Goal: Information Seeking & Learning: Learn about a topic

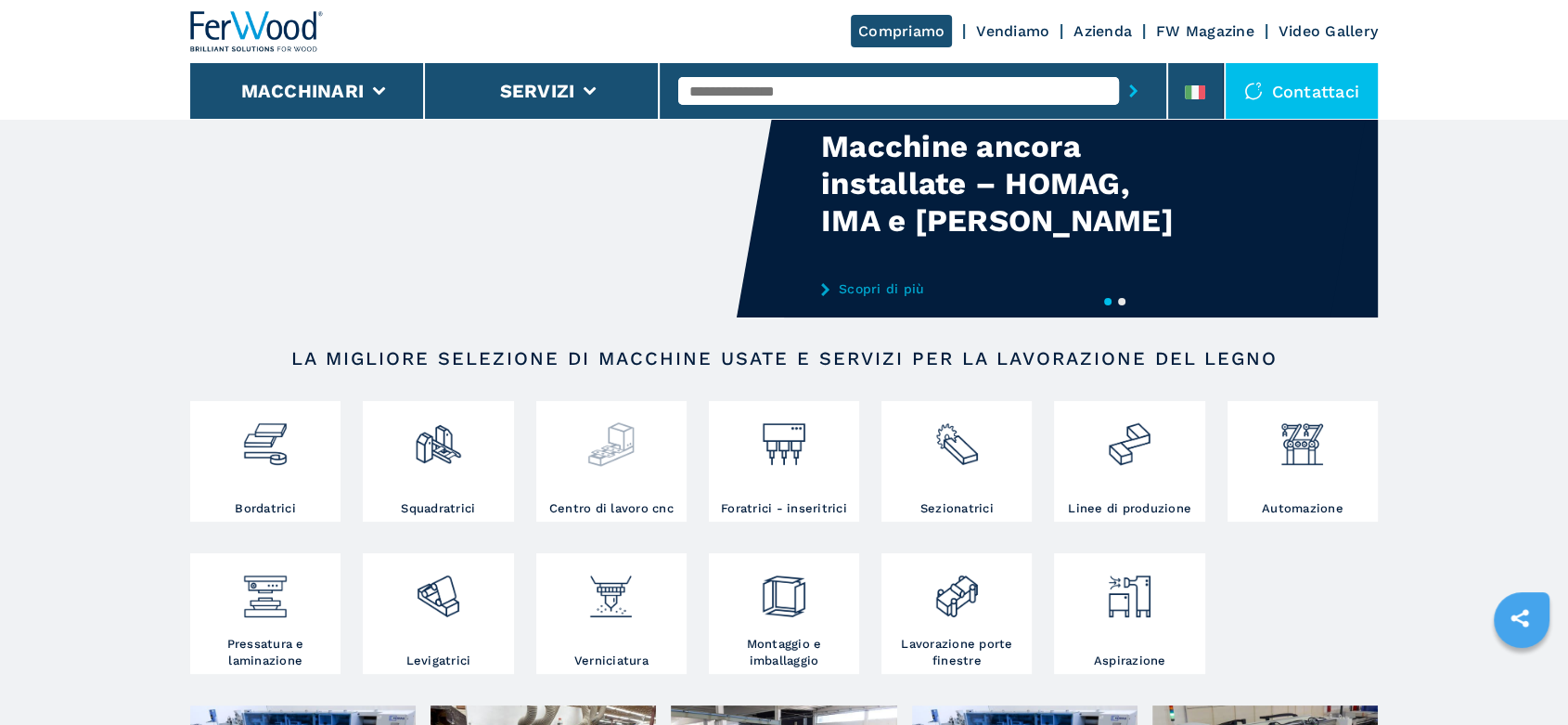
scroll to position [103, 0]
click at [282, 452] on img at bounding box center [265, 436] width 50 height 63
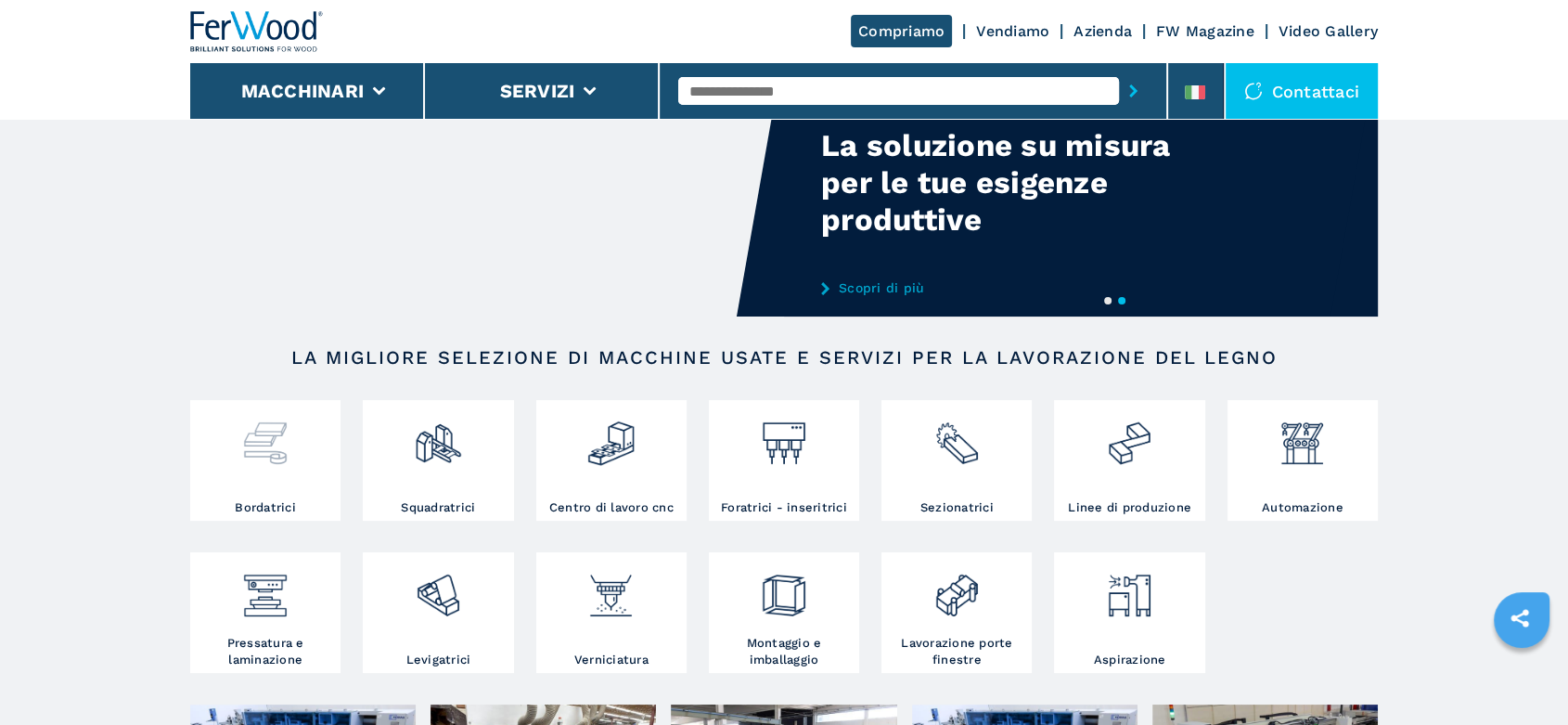
click at [282, 452] on img at bounding box center [265, 436] width 50 height 63
click at [275, 457] on img at bounding box center [265, 436] width 50 height 63
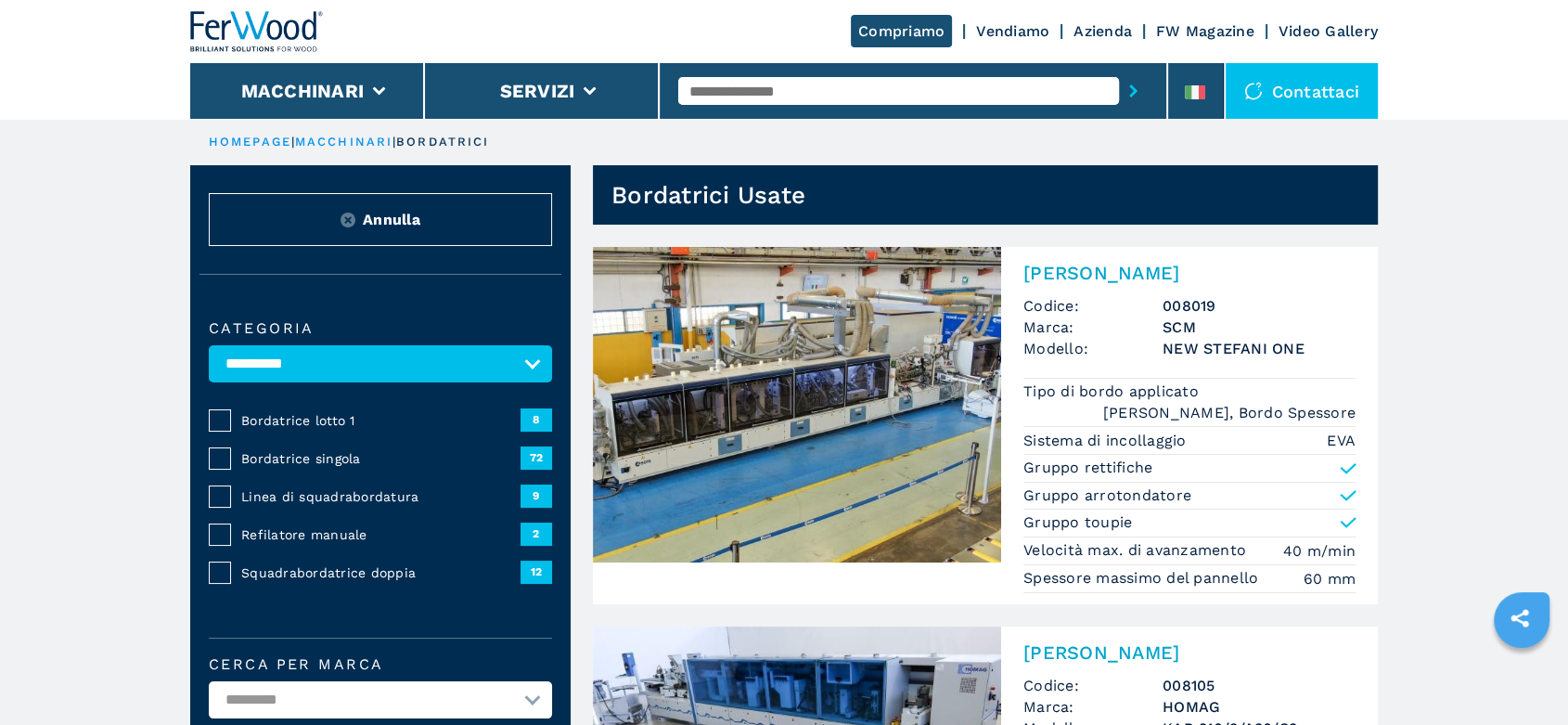
click at [301, 453] on span "Bordatrice singola" at bounding box center [380, 458] width 279 height 18
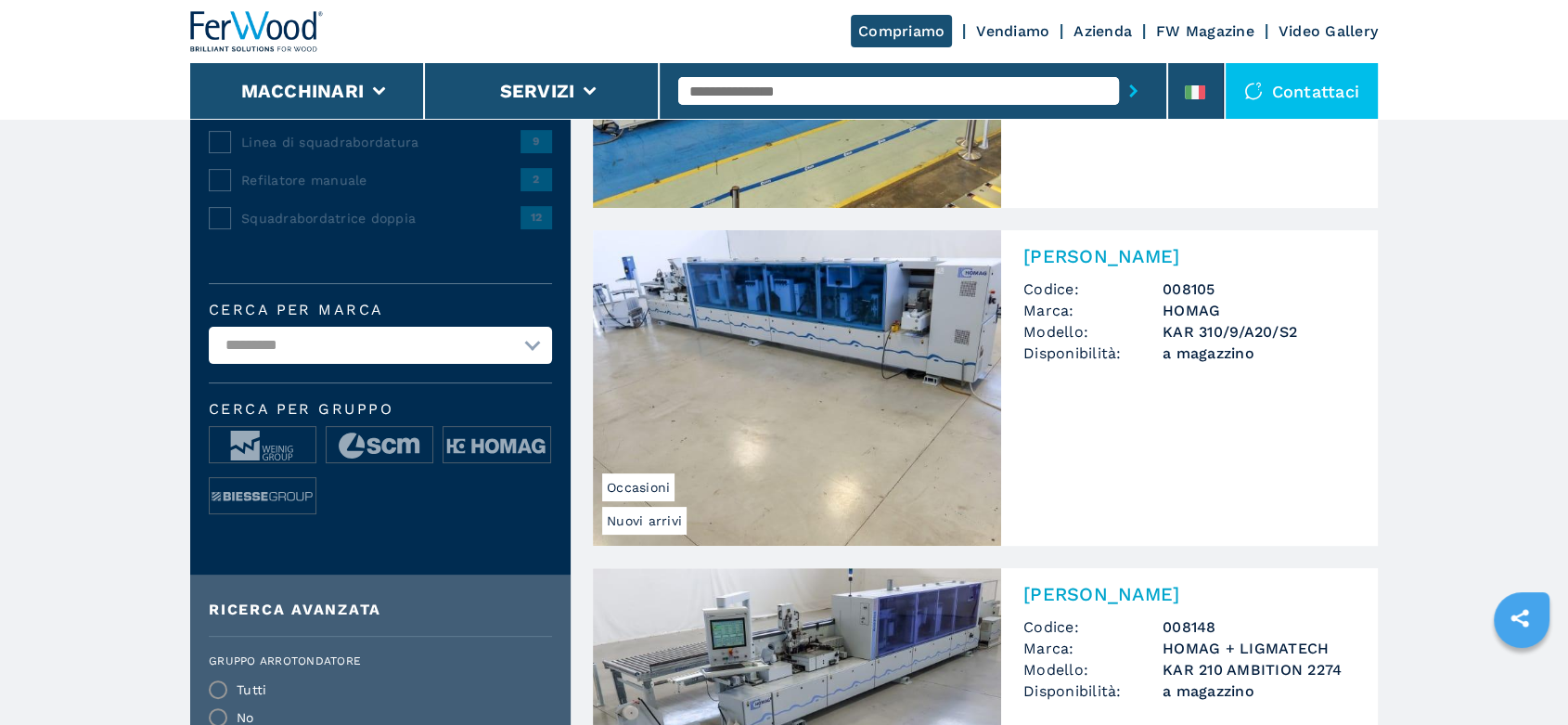
scroll to position [413, 0]
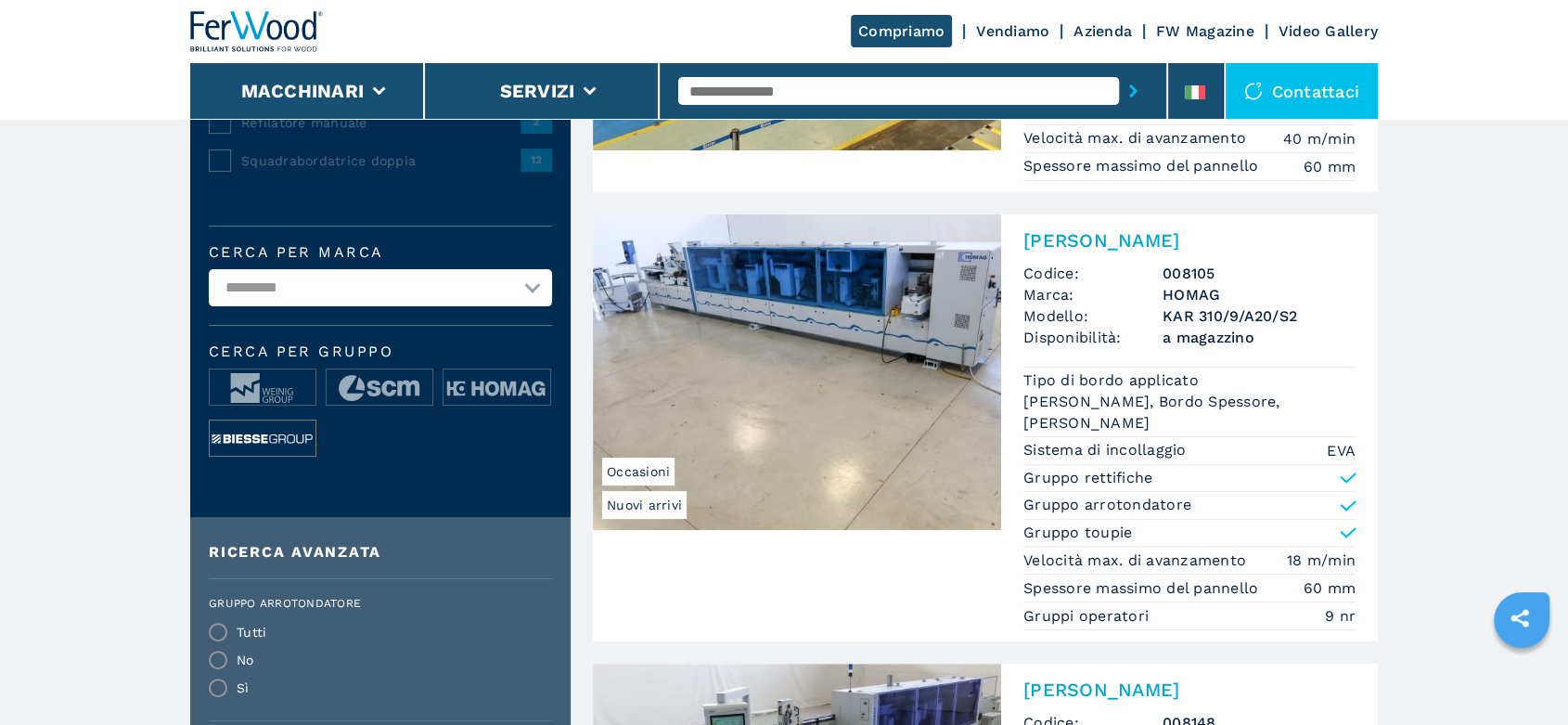
click at [283, 431] on img at bounding box center [263, 439] width 106 height 37
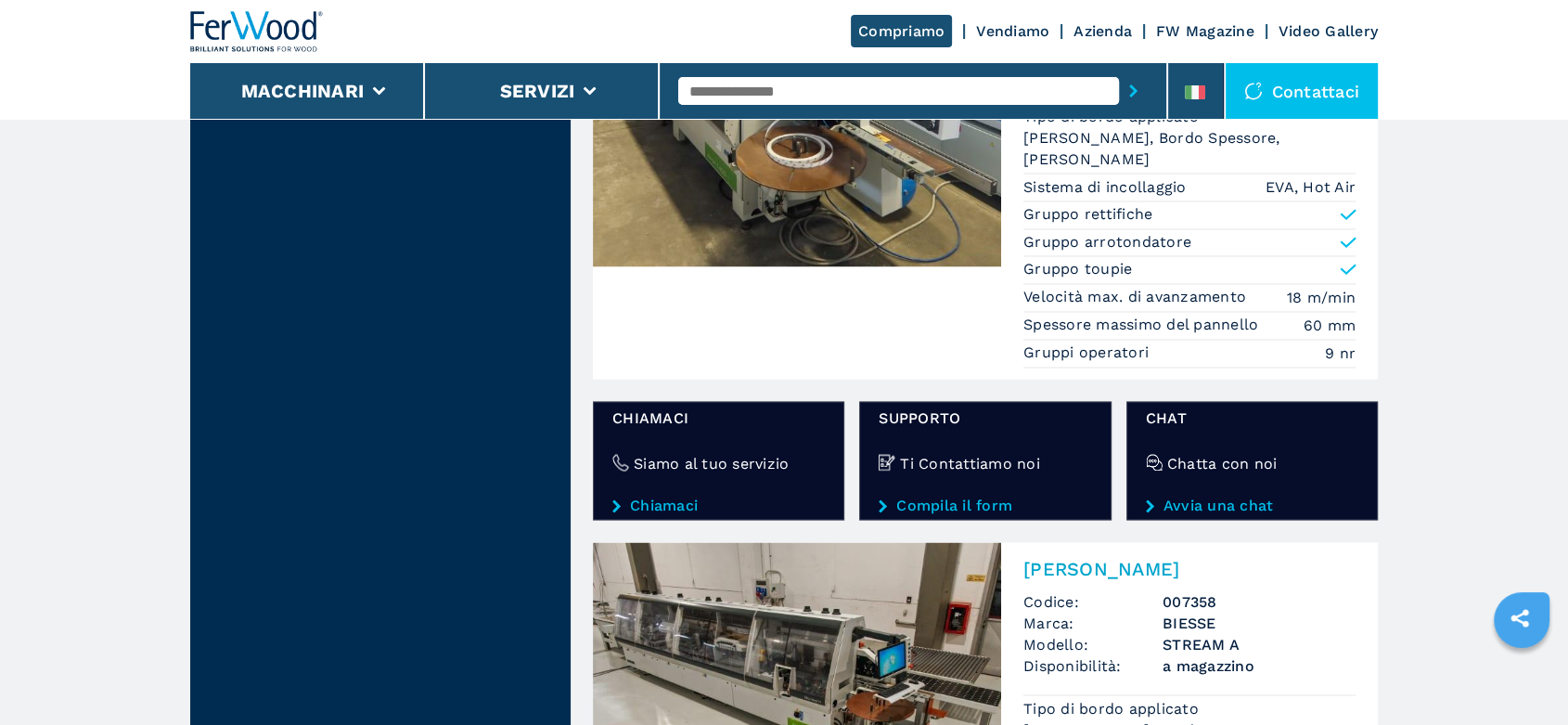
scroll to position [3300, 0]
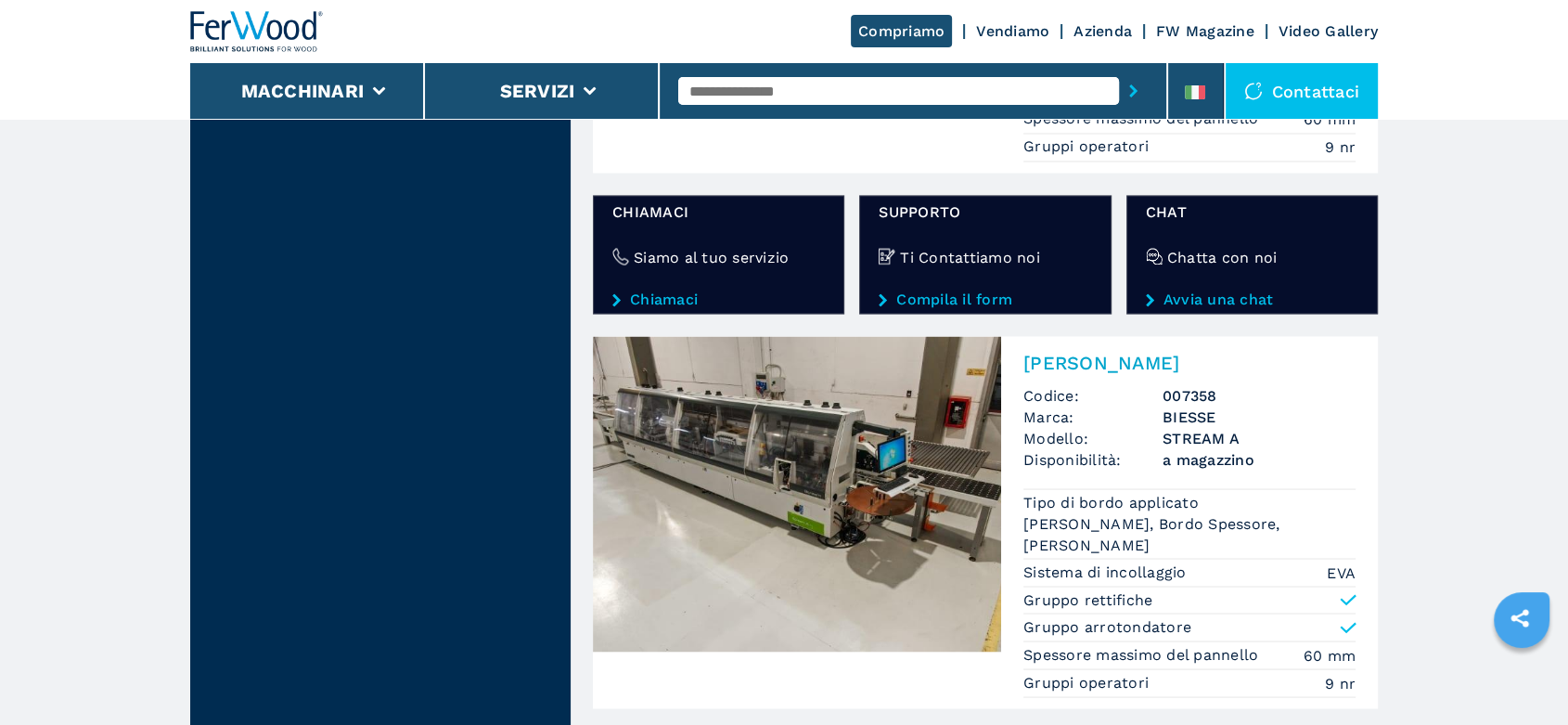
click at [1208, 449] on span "a magazzino" at bounding box center [1259, 459] width 193 height 21
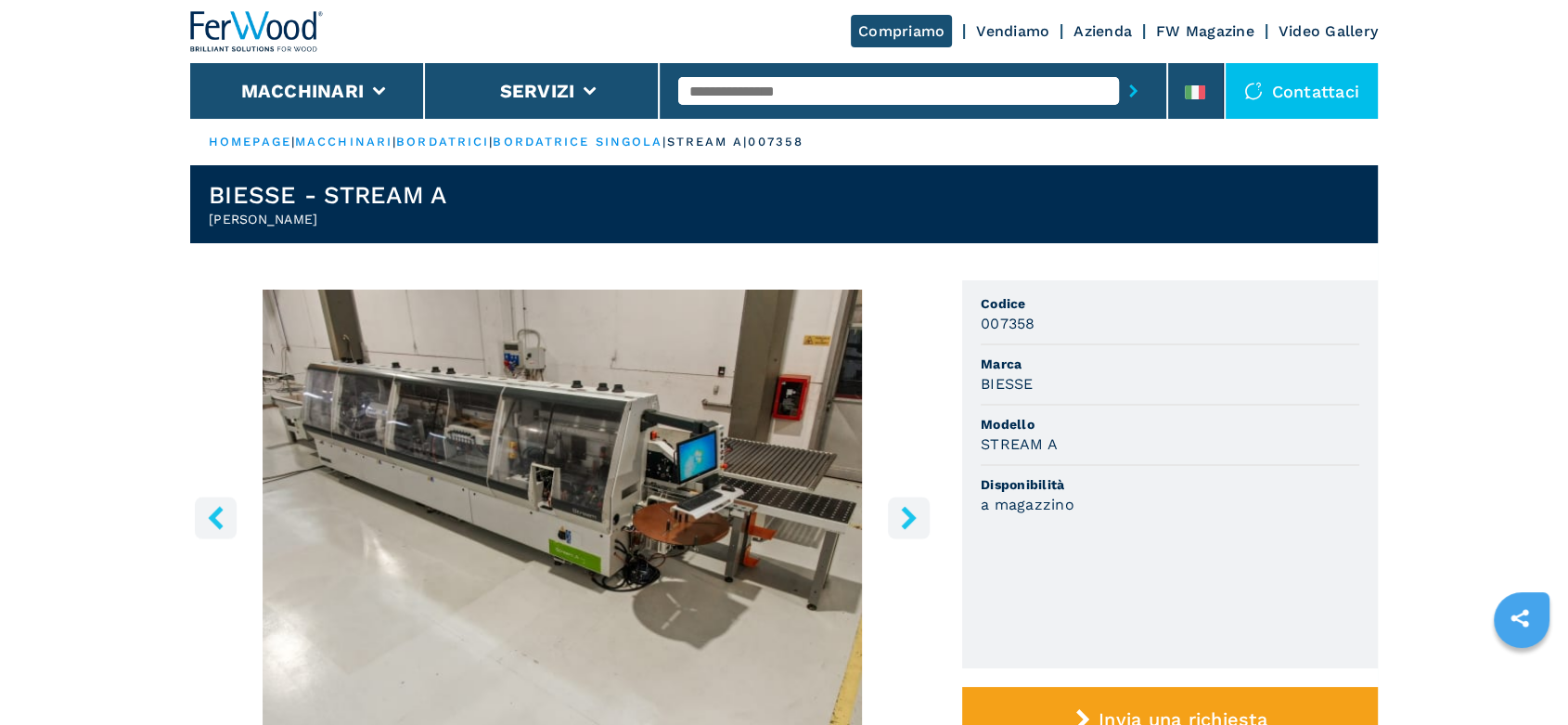
click at [898, 518] on icon "right-button" at bounding box center [909, 518] width 23 height 23
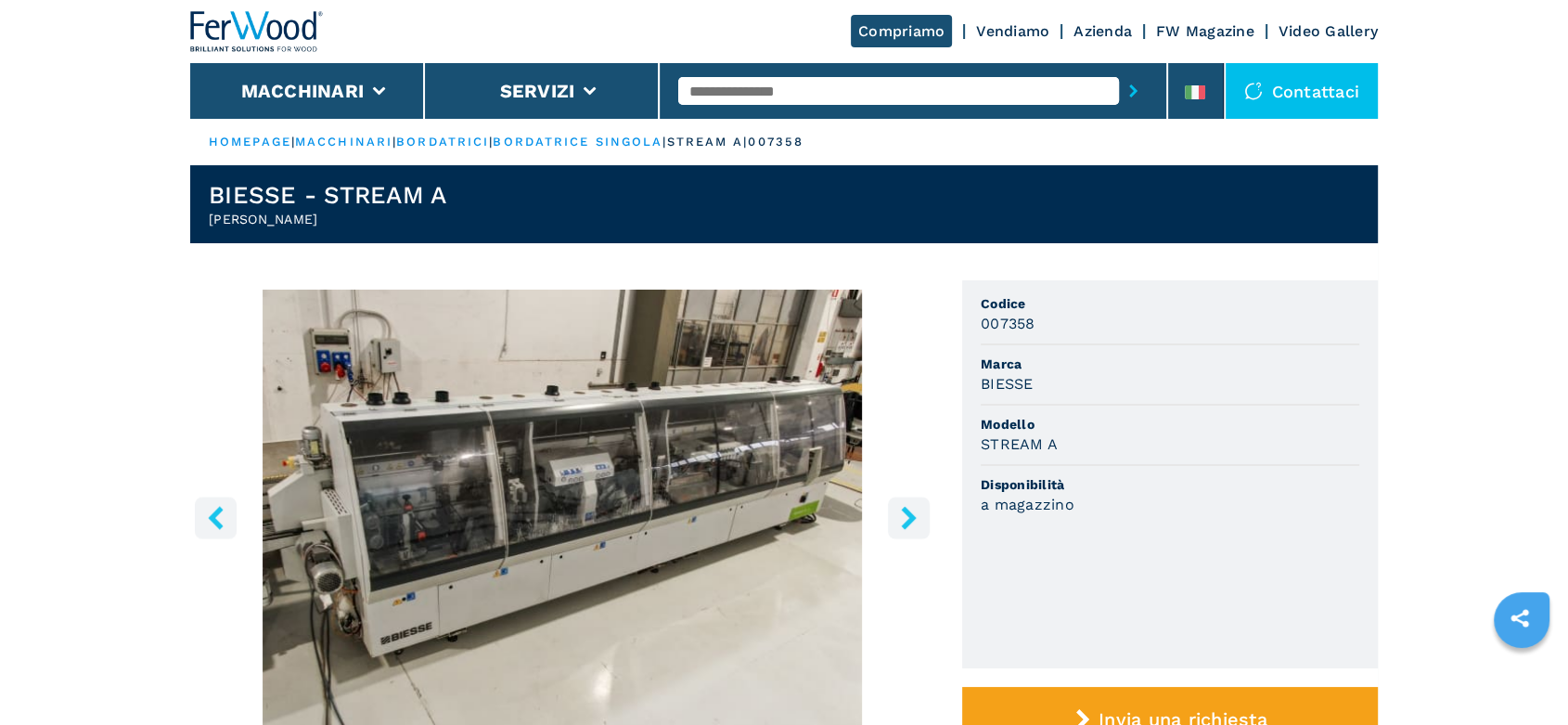
click at [898, 518] on icon "right-button" at bounding box center [909, 518] width 23 height 23
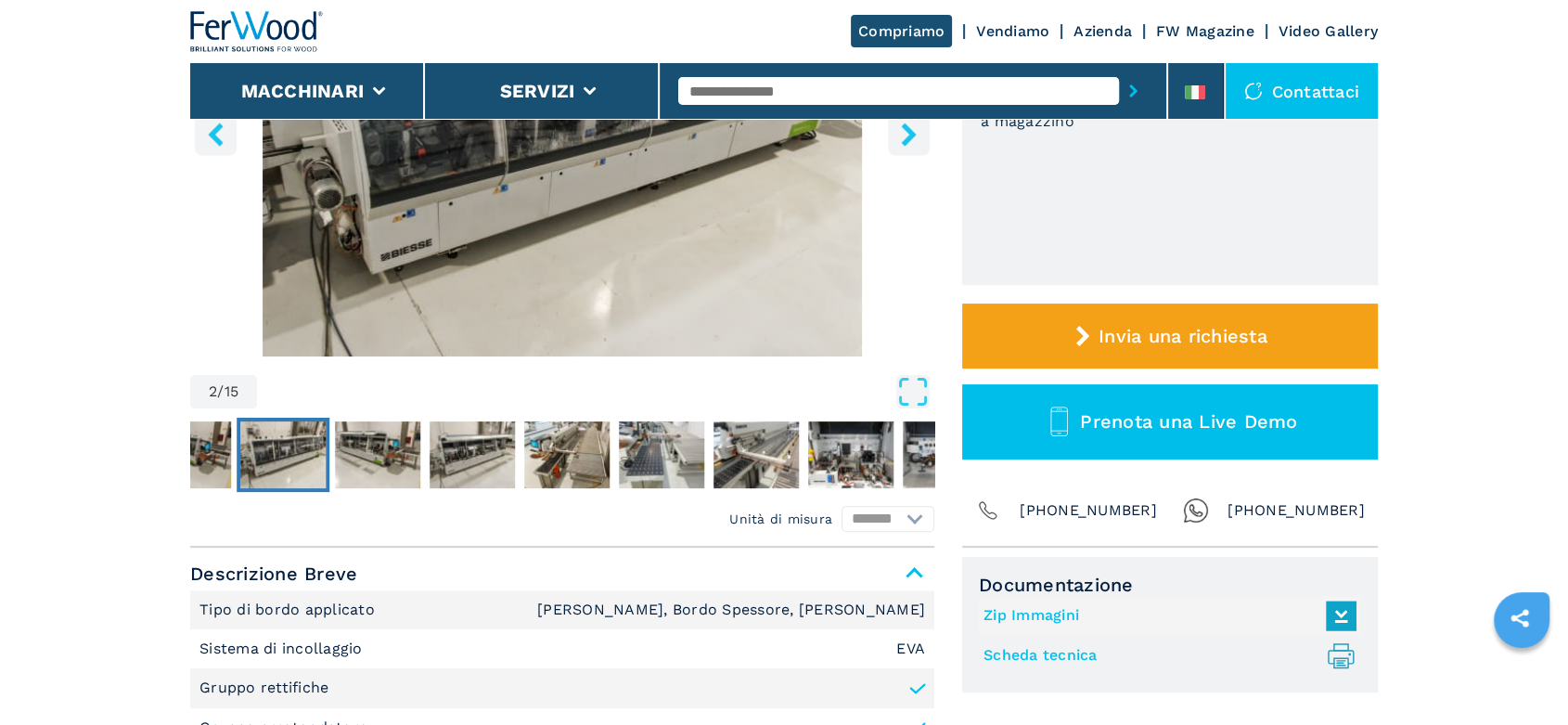
scroll to position [618, 0]
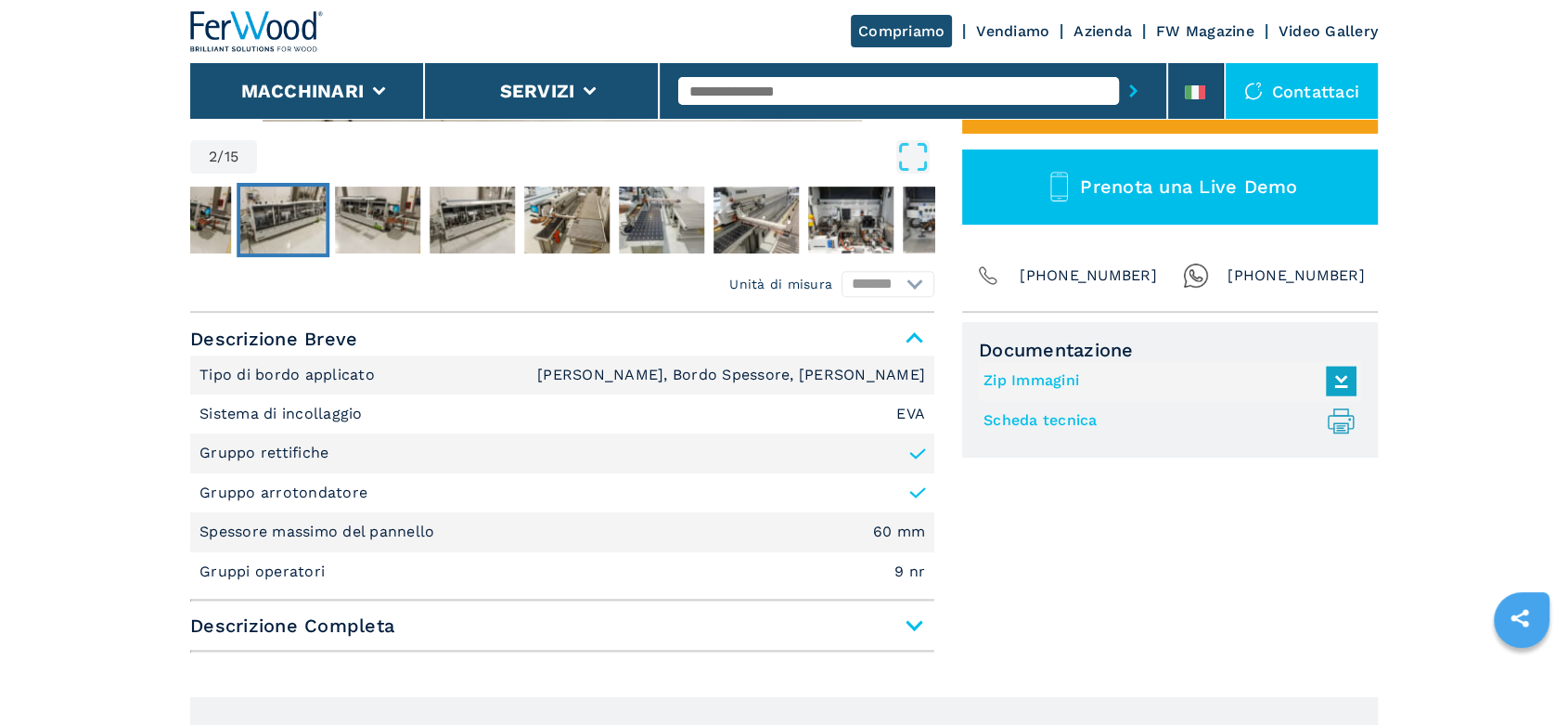
click at [914, 622] on span "Descrizione Completa" at bounding box center [562, 626] width 744 height 33
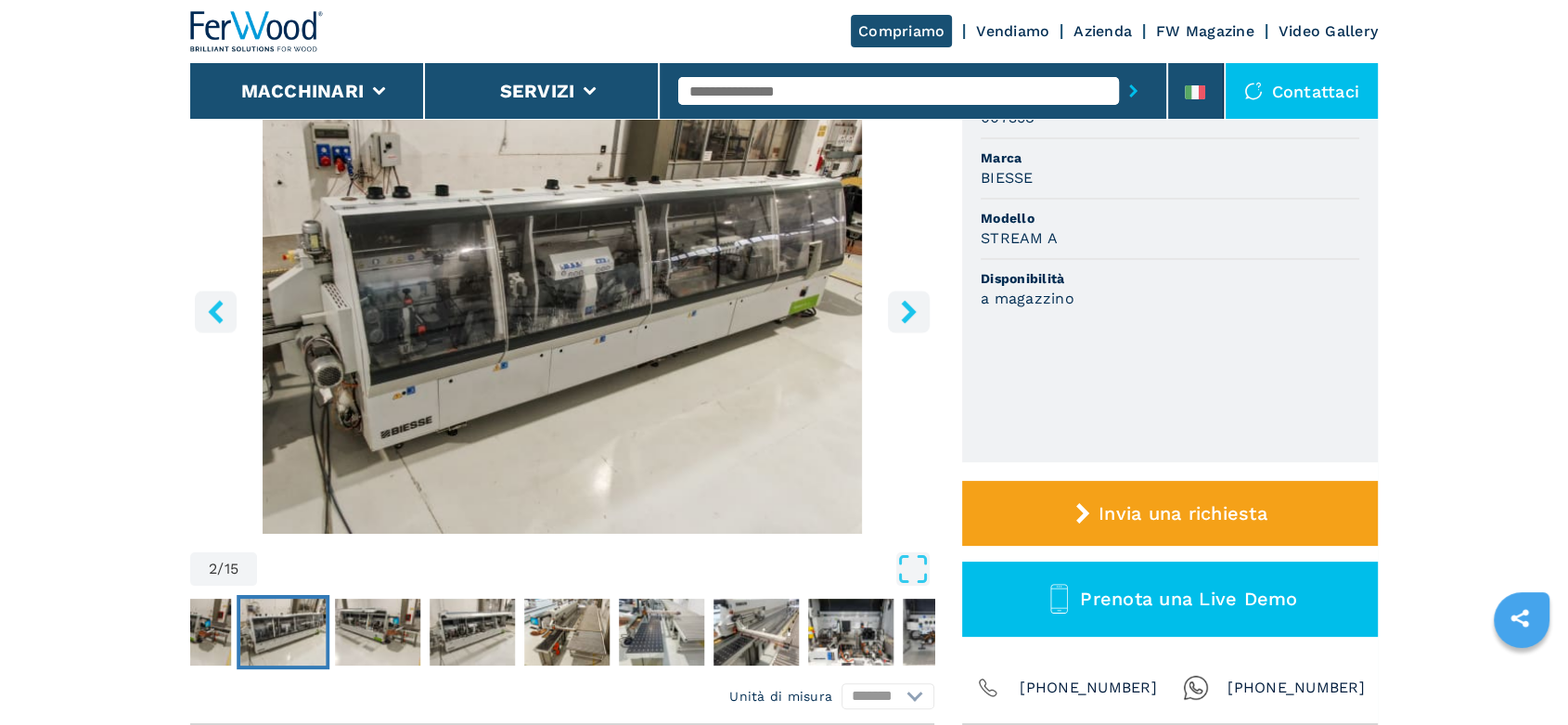
scroll to position [103, 0]
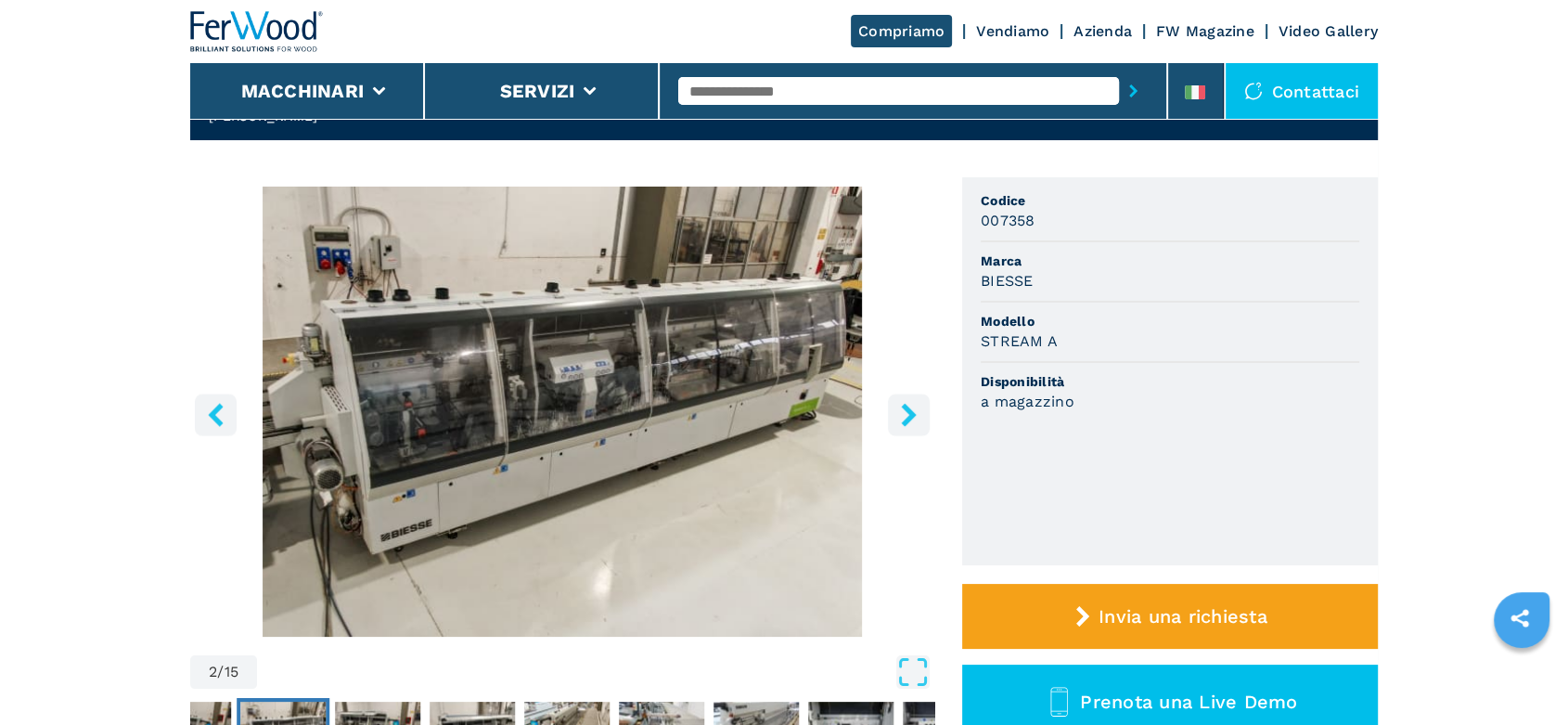
click at [912, 403] on icon "right-button" at bounding box center [909, 415] width 23 height 23
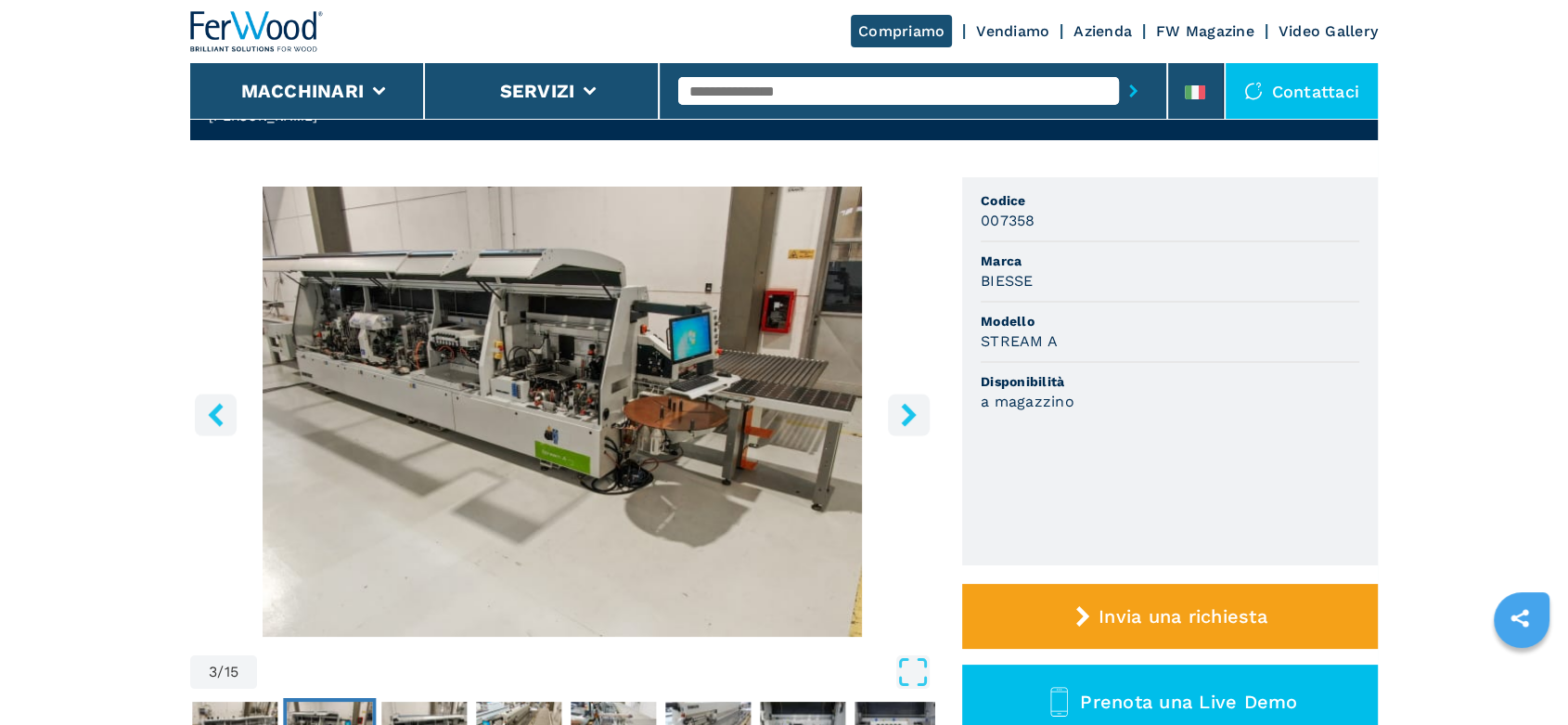
click at [912, 403] on icon "right-button" at bounding box center [909, 415] width 23 height 23
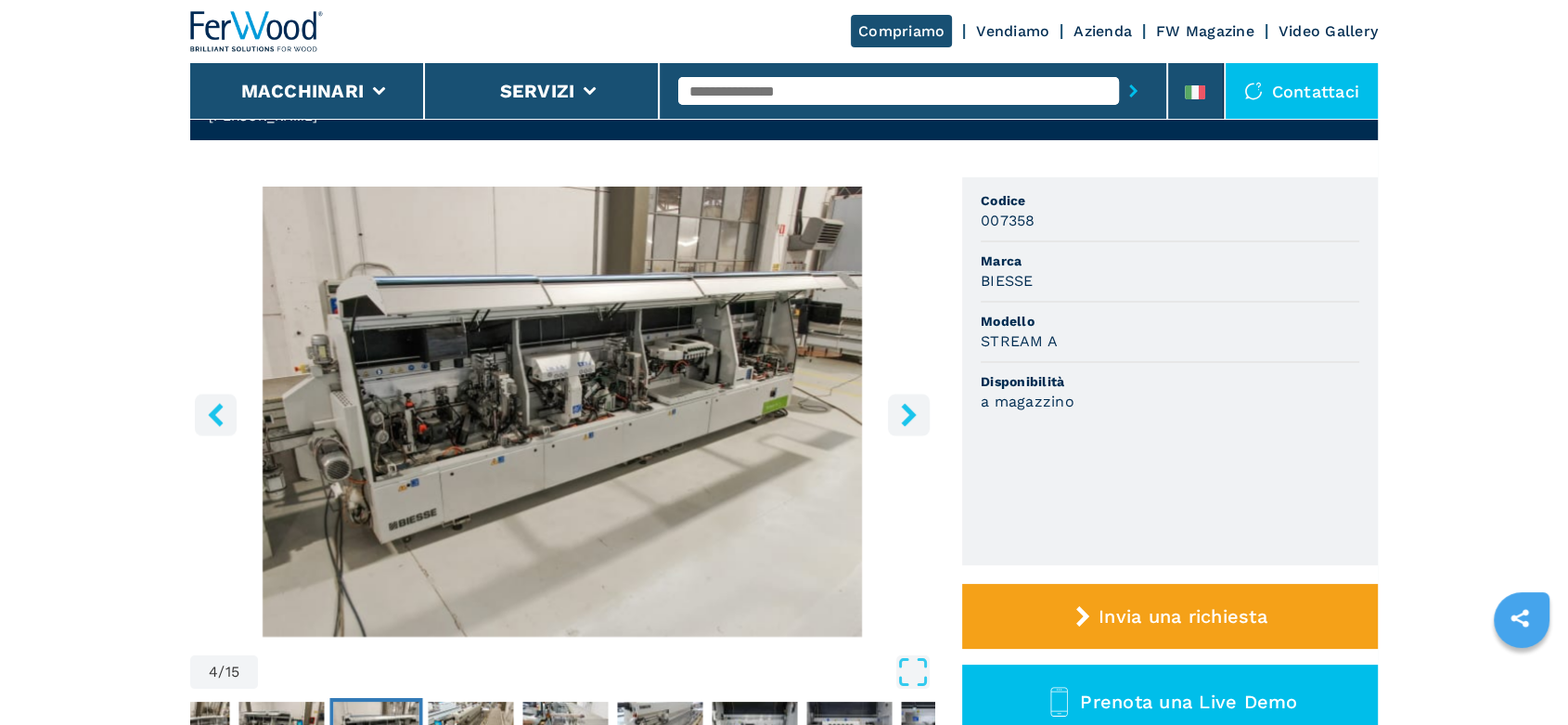
click at [912, 403] on icon "right-button" at bounding box center [909, 415] width 23 height 23
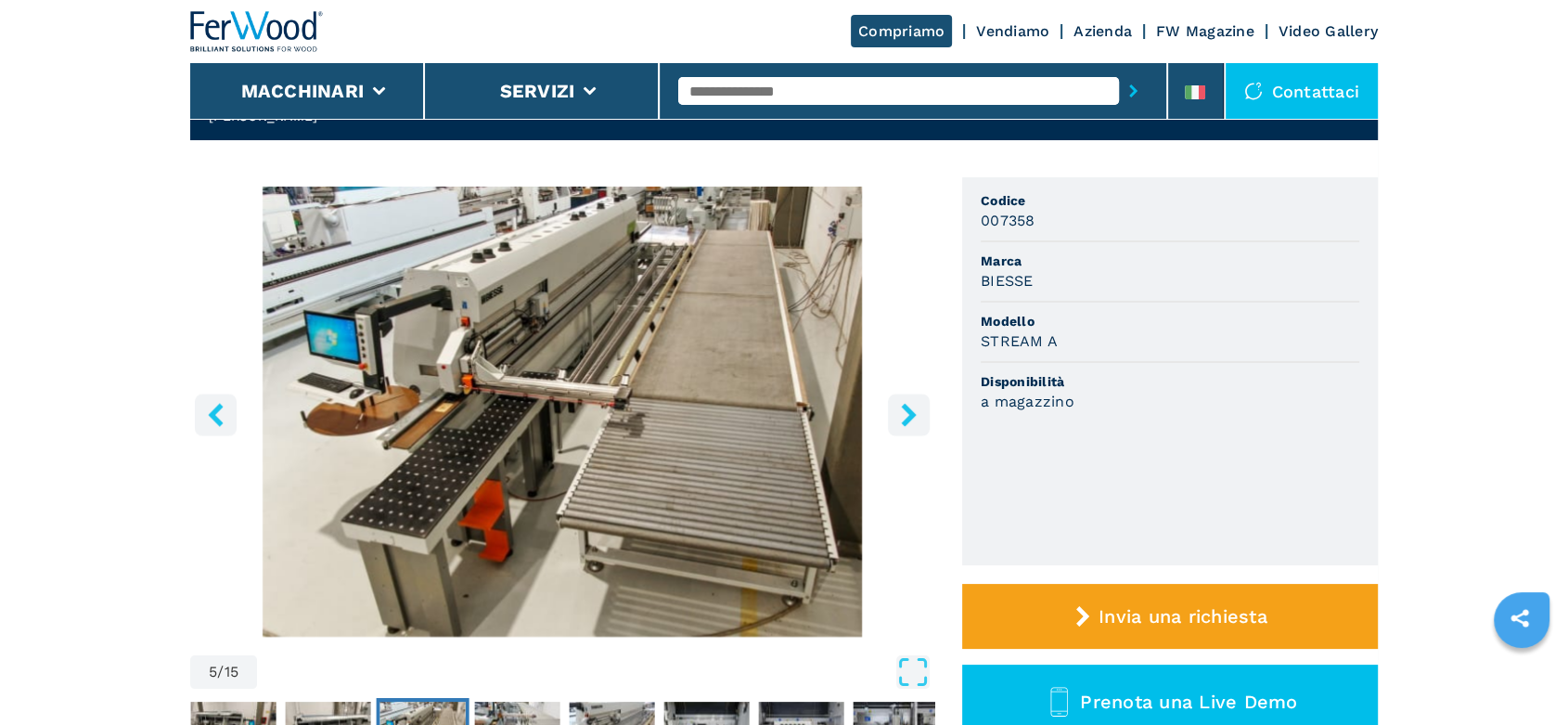
click at [912, 403] on icon "right-button" at bounding box center [909, 415] width 23 height 23
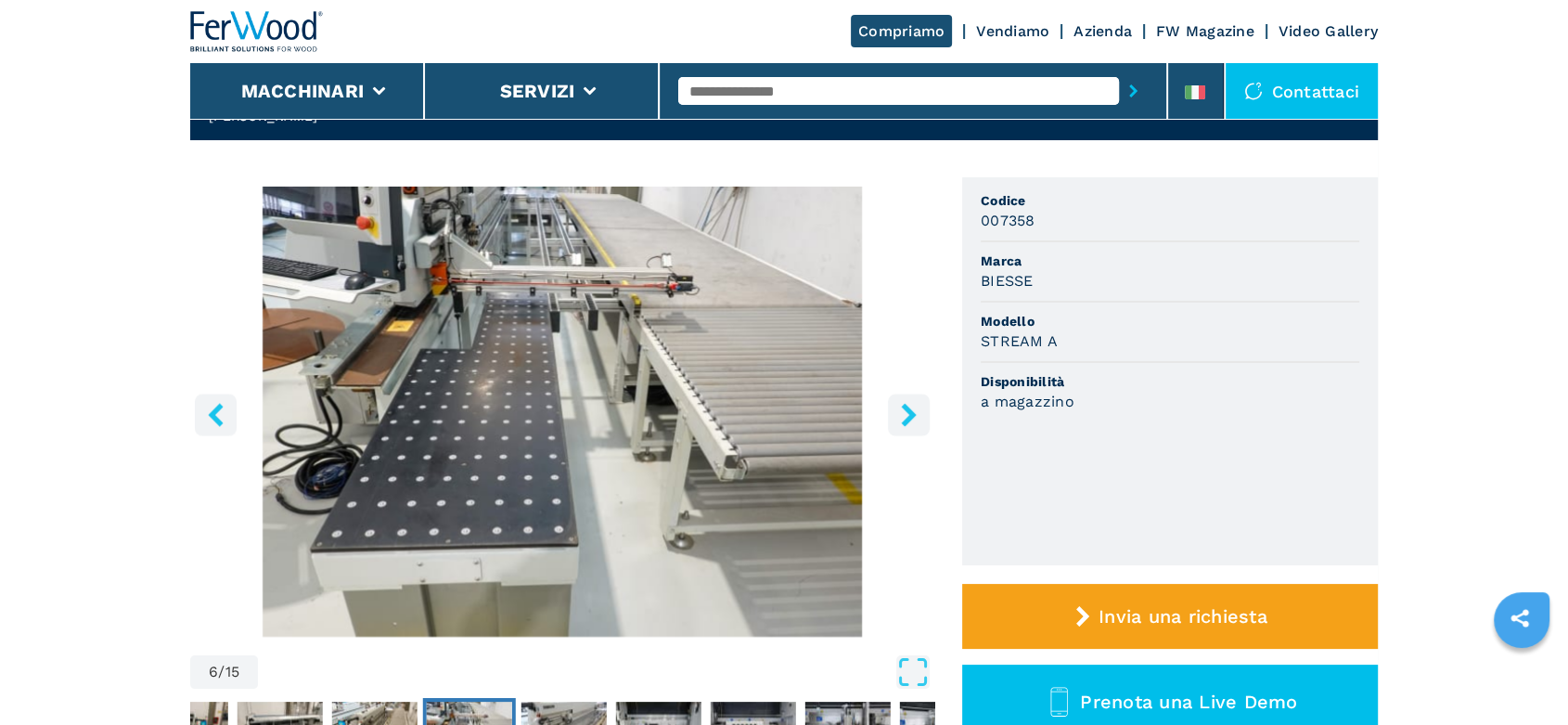
click at [912, 403] on icon "right-button" at bounding box center [909, 415] width 23 height 23
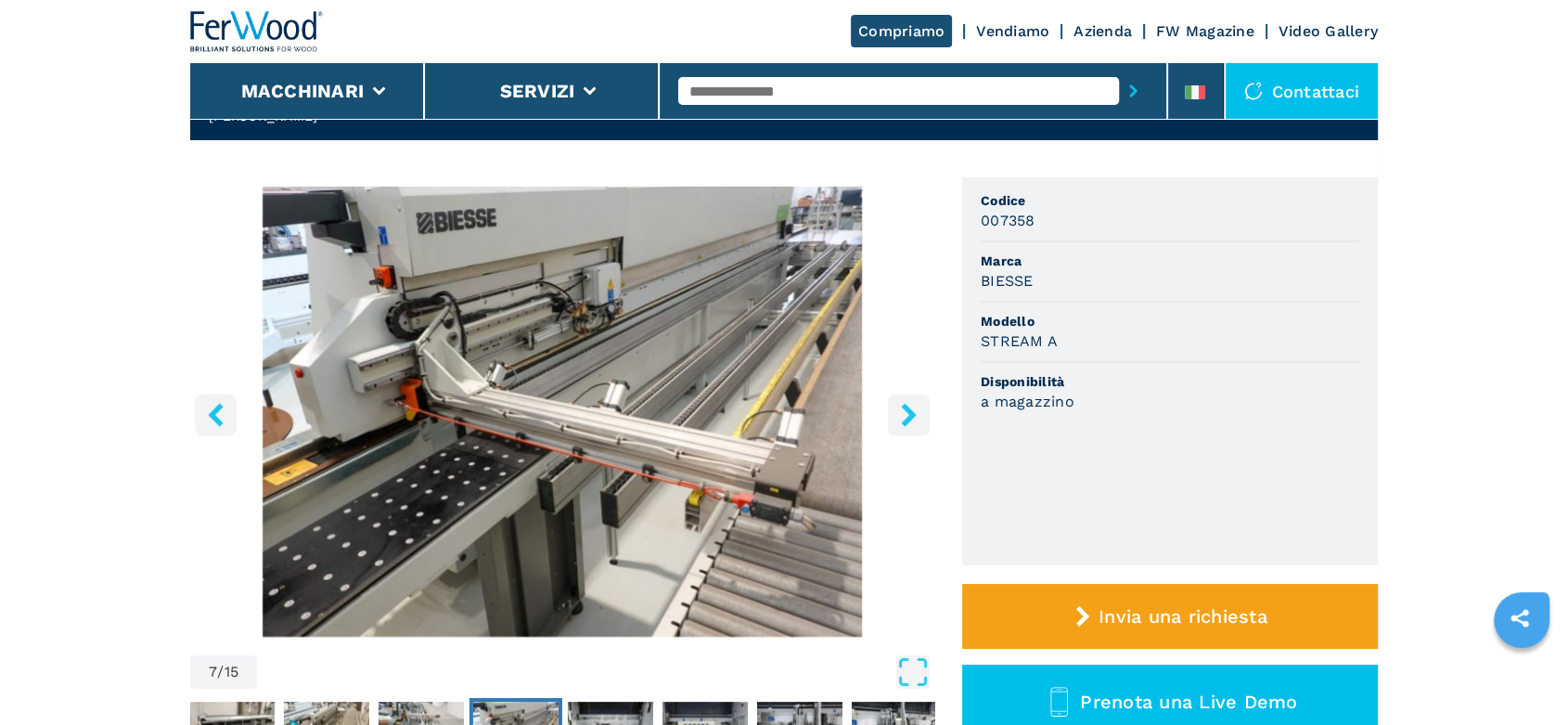
click at [912, 403] on icon "right-button" at bounding box center [909, 415] width 23 height 23
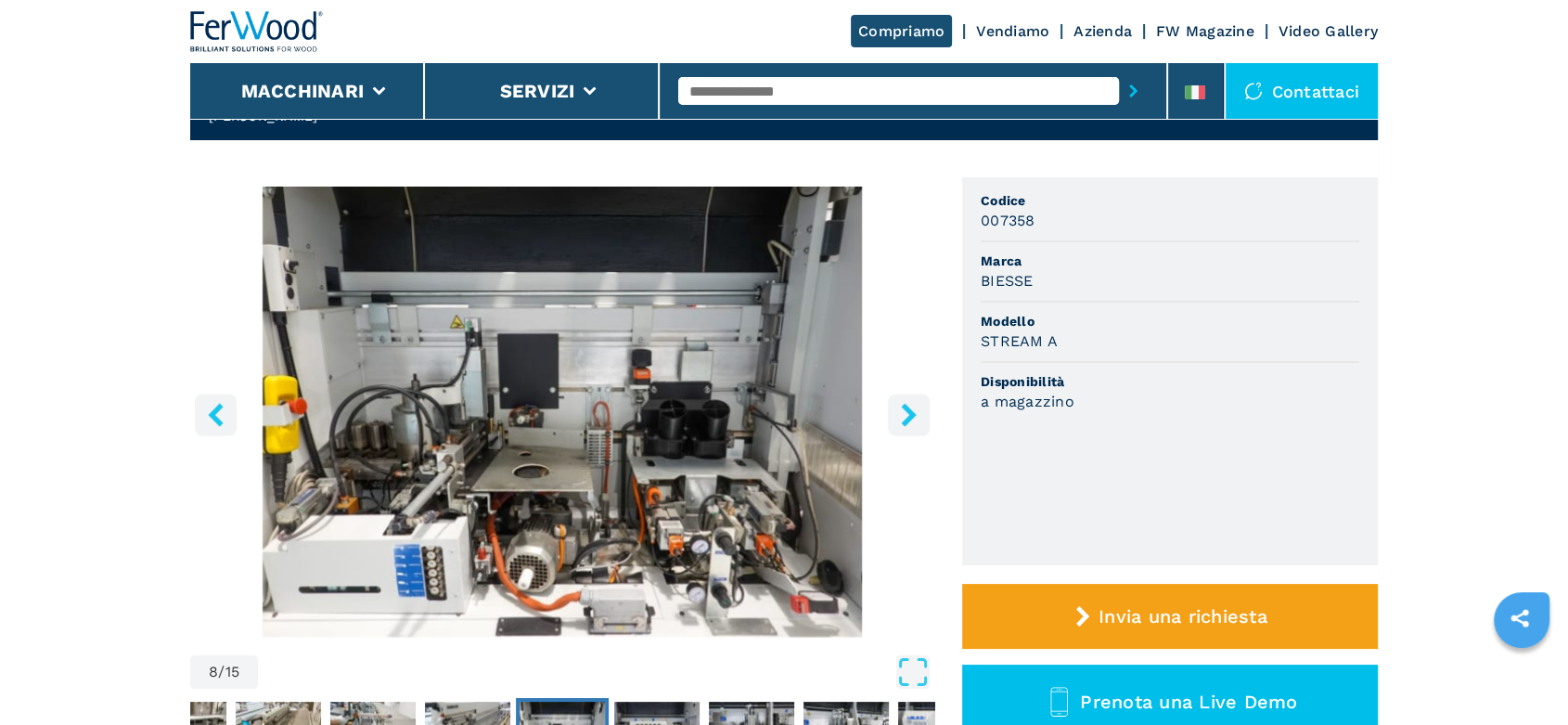
click at [912, 403] on icon "right-button" at bounding box center [909, 415] width 23 height 23
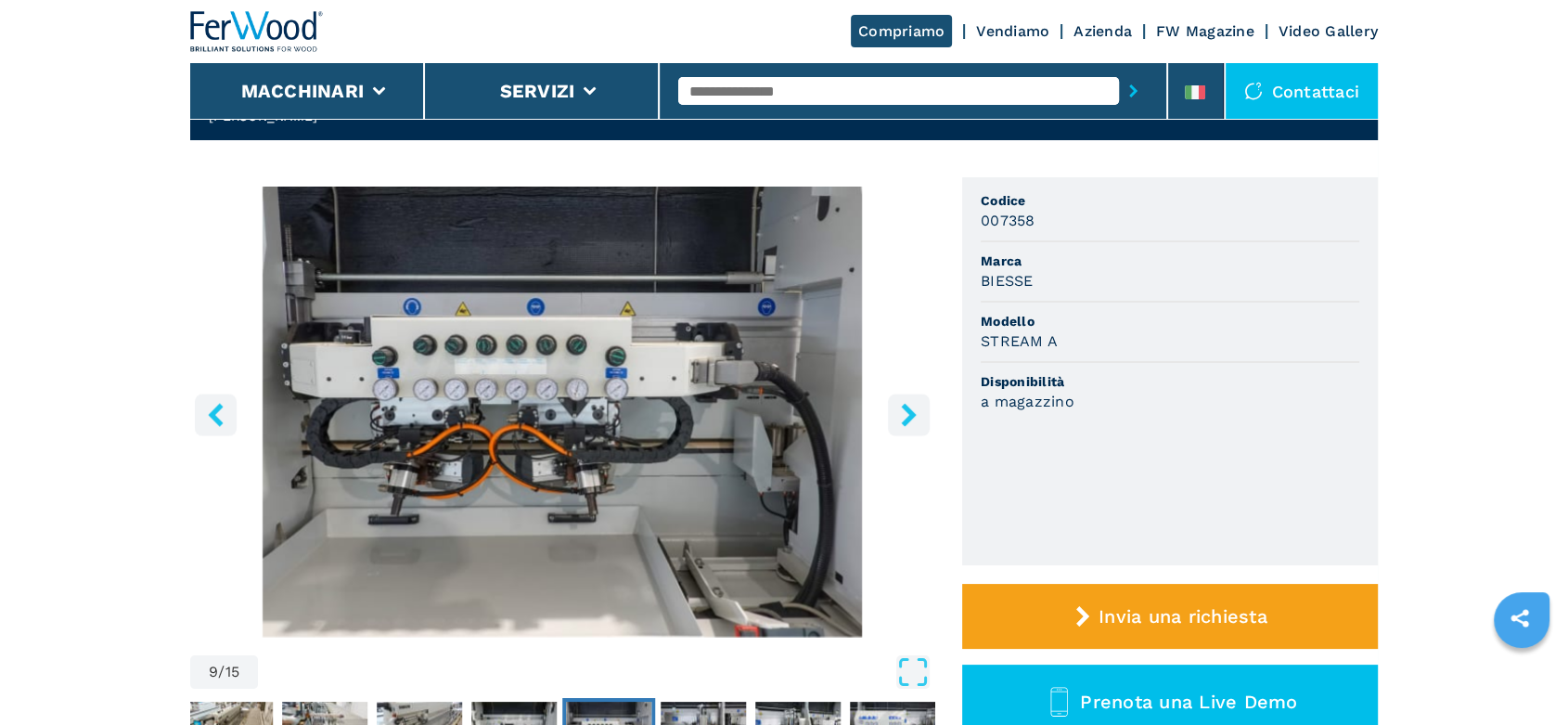
click at [912, 403] on icon "right-button" at bounding box center [909, 415] width 23 height 23
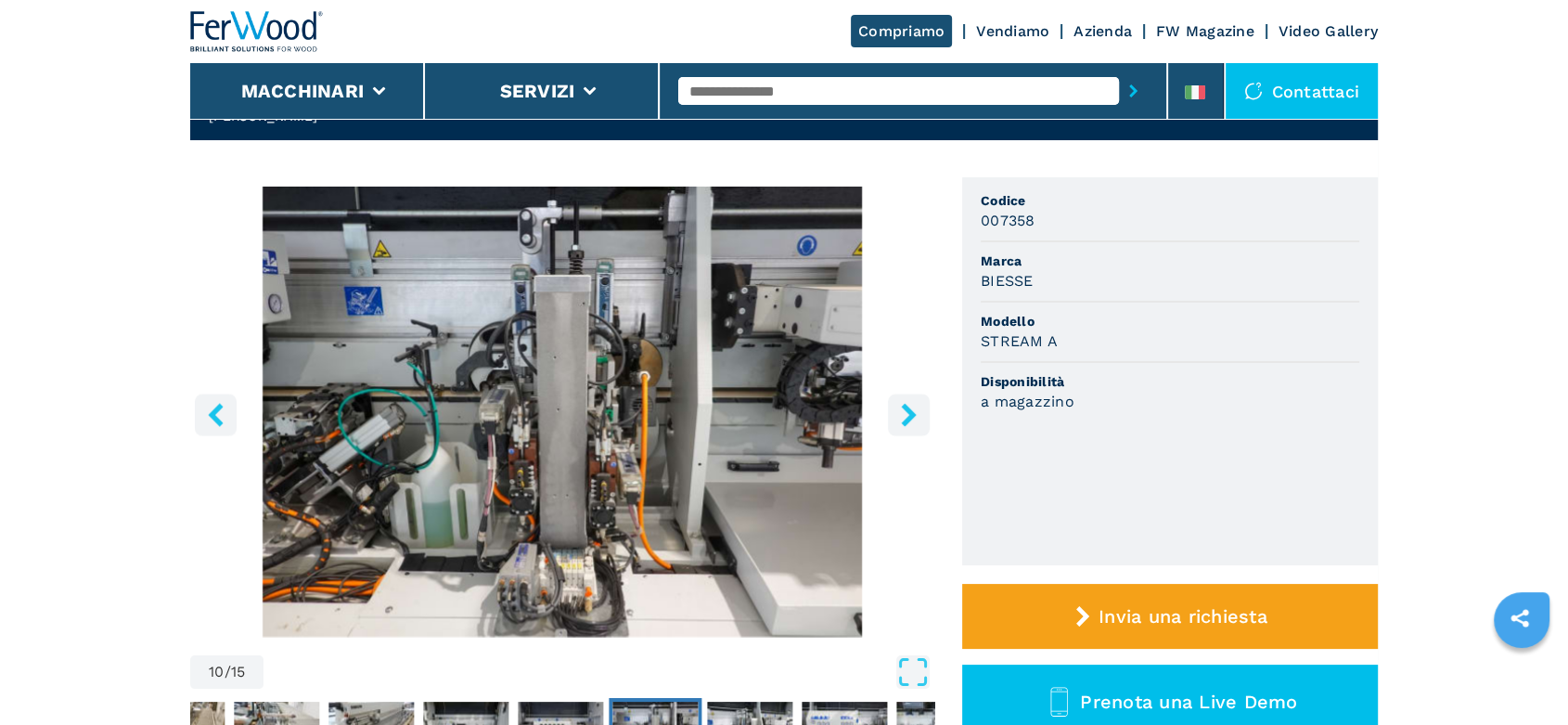
click at [912, 403] on icon "right-button" at bounding box center [909, 415] width 23 height 23
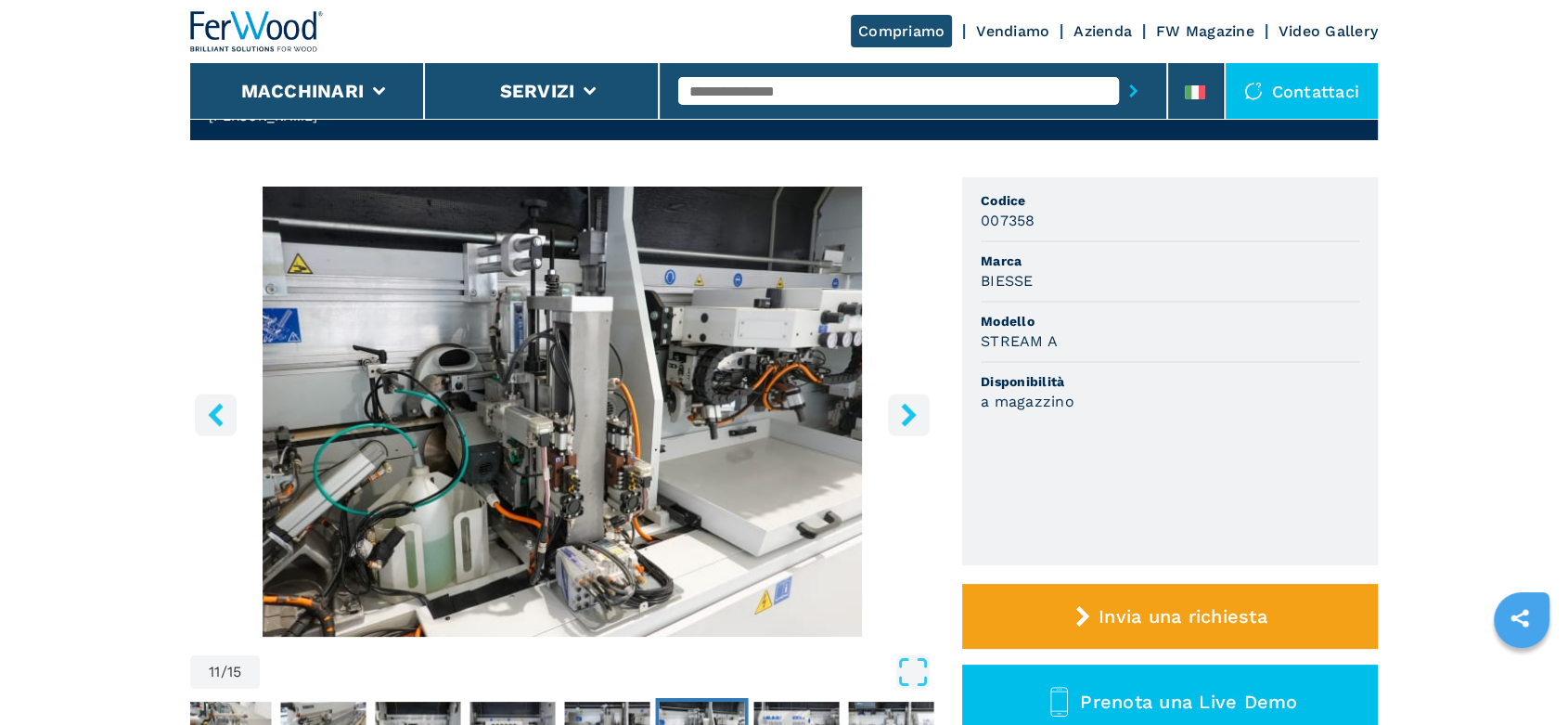
click at [912, 403] on icon "right-button" at bounding box center [909, 415] width 23 height 23
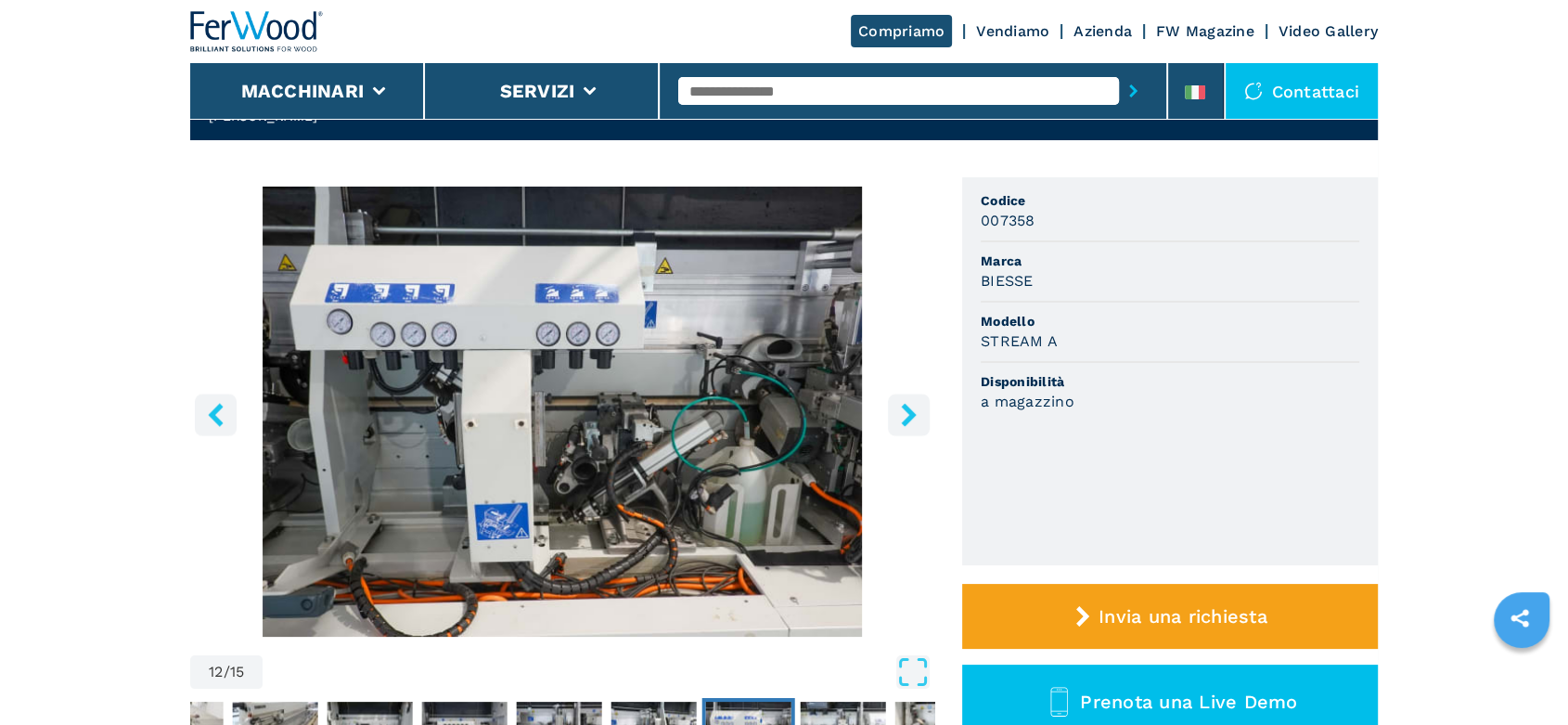
click at [912, 403] on icon "right-button" at bounding box center [909, 415] width 23 height 23
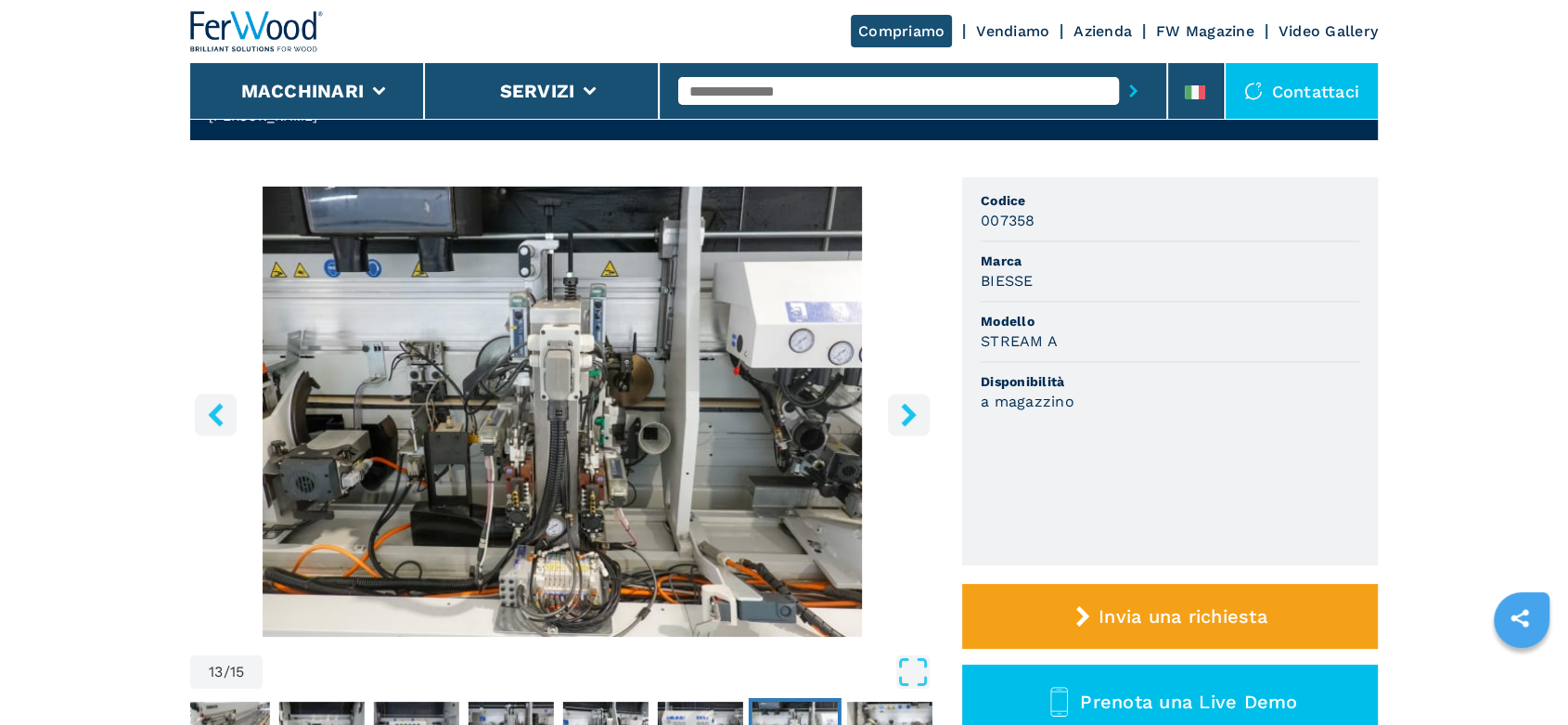
click at [912, 403] on icon "right-button" at bounding box center [909, 415] width 23 height 23
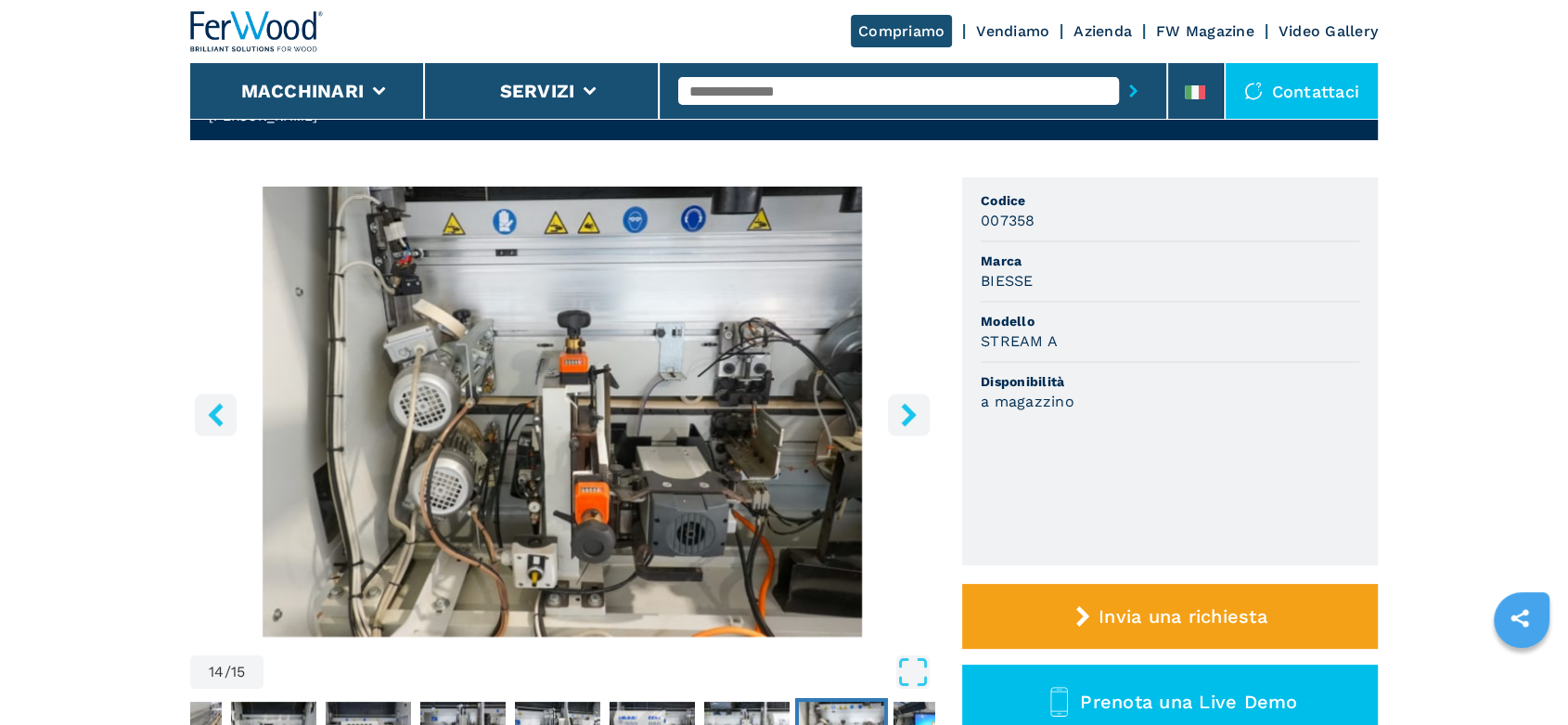
click at [912, 403] on icon "right-button" at bounding box center [909, 415] width 23 height 23
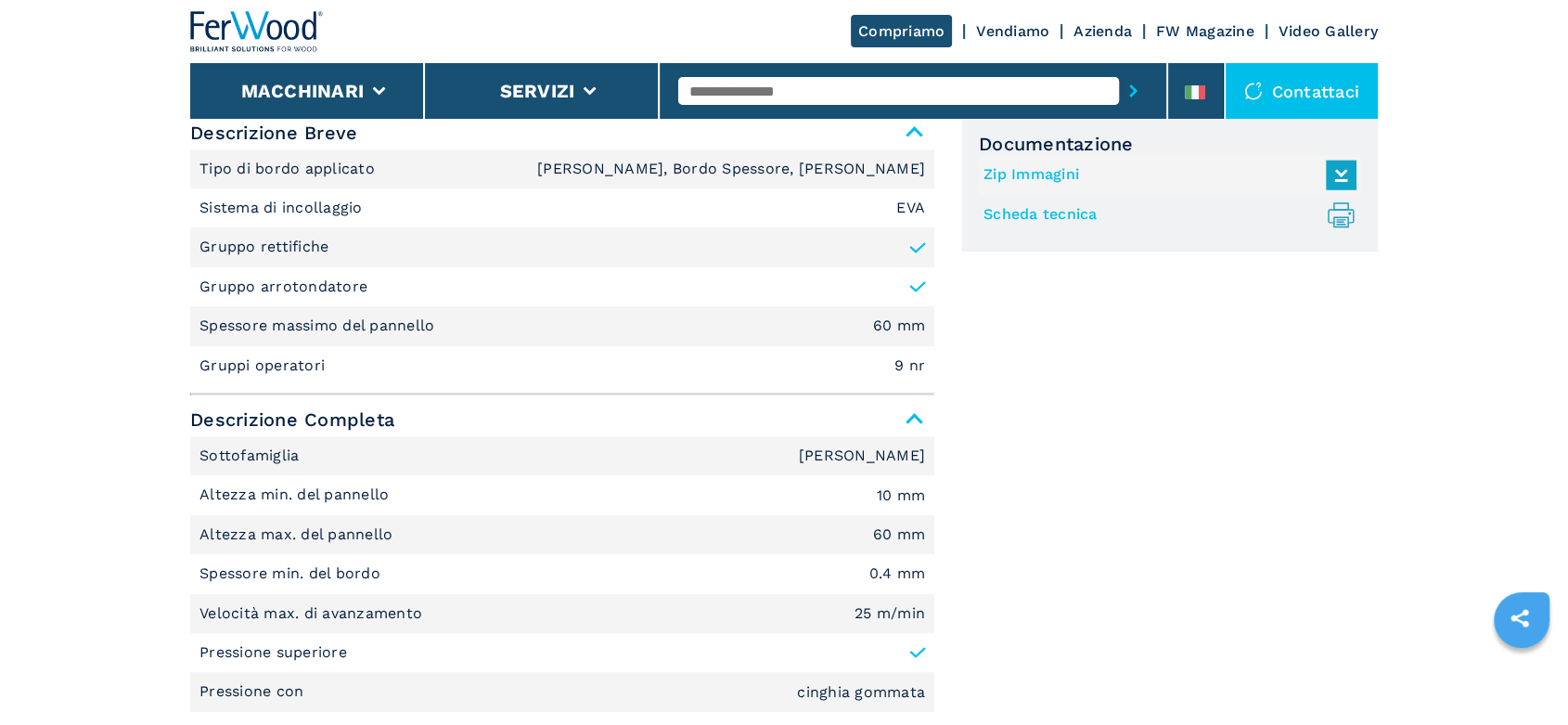
scroll to position [0, 0]
